Goal: Check status: Check status

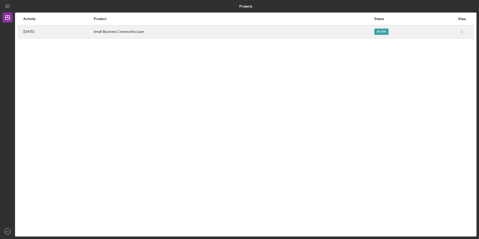
click at [132, 38] on td "Small Business Community Loan" at bounding box center [233, 31] width 280 height 13
